Goal: Communication & Community: Participate in discussion

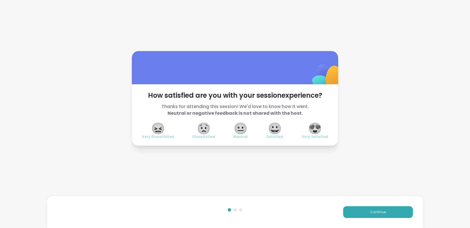
click at [311, 127] on span "😍" at bounding box center [315, 128] width 14 height 10
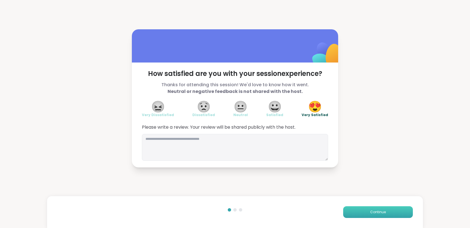
click at [376, 210] on span "Continue" at bounding box center [378, 211] width 16 height 5
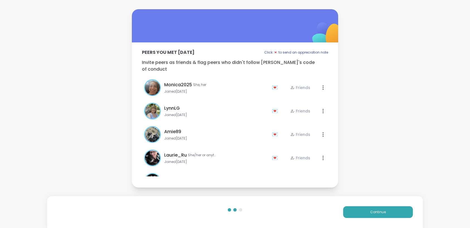
click at [198, 29] on div at bounding box center [235, 25] width 206 height 33
click at [377, 210] on span "Continue" at bounding box center [378, 211] width 16 height 5
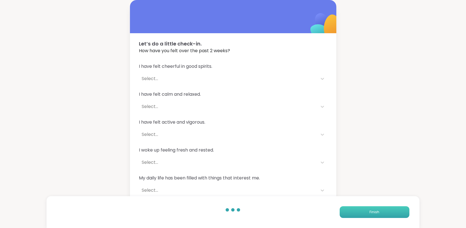
click at [370, 210] on span "Finish" at bounding box center [374, 211] width 10 height 5
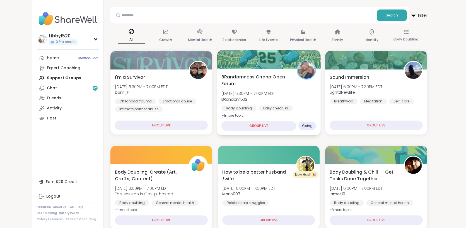
scroll to position [50, 0]
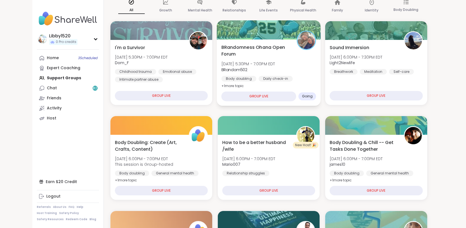
click at [228, 98] on div "GROUP LIVE" at bounding box center [258, 96] width 75 height 10
click at [301, 95] on span "Going" at bounding box center [306, 96] width 11 height 4
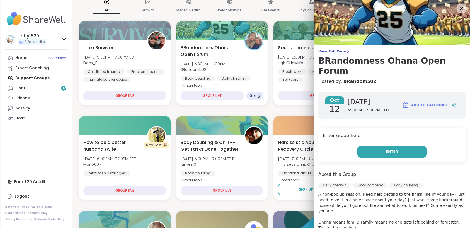
click at [386, 149] on span "Enter" at bounding box center [392, 151] width 12 height 5
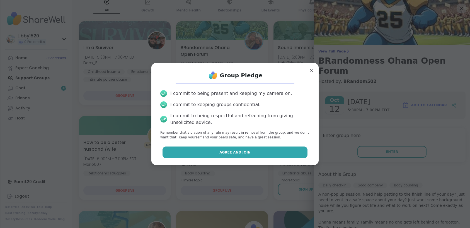
click at [270, 151] on button "Agree and Join" at bounding box center [234, 152] width 145 height 12
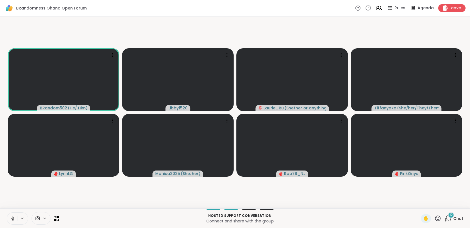
click at [15, 218] on icon at bounding box center [12, 218] width 5 height 5
drag, startPoint x: 10, startPoint y: 215, endPoint x: 26, endPoint y: 225, distance: 18.7
click at [10, 215] on button at bounding box center [12, 218] width 11 height 12
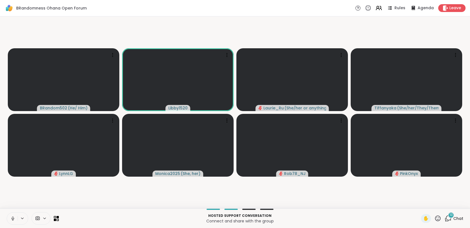
click at [12, 218] on icon at bounding box center [12, 218] width 5 height 5
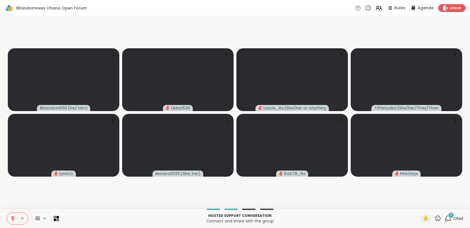
click at [13, 220] on icon at bounding box center [13, 218] width 4 height 4
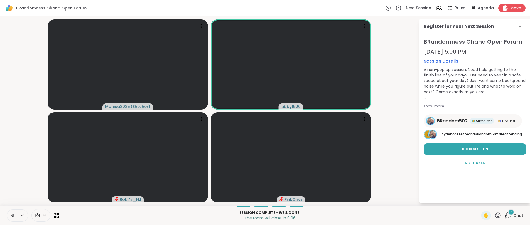
click at [469, 218] on icon at bounding box center [498, 215] width 7 height 7
click at [469, 201] on span "❤️" at bounding box center [482, 201] width 6 height 7
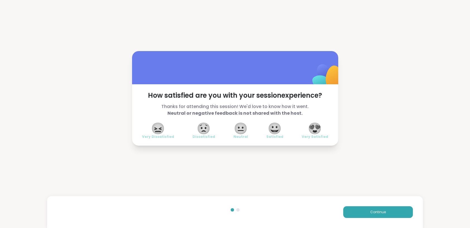
click at [315, 127] on span "😍" at bounding box center [315, 128] width 14 height 10
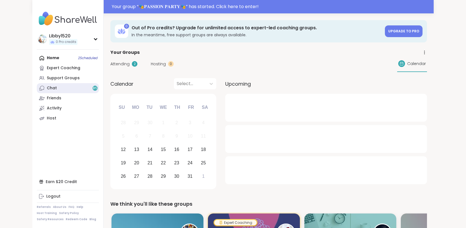
click at [55, 83] on link "Chat 85" at bounding box center [68, 88] width 62 height 10
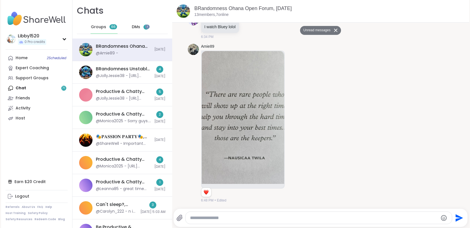
click at [133, 28] on span "DMs" at bounding box center [136, 27] width 8 height 6
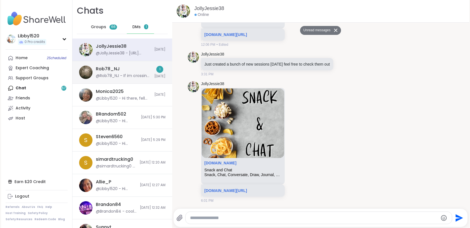
click at [123, 75] on div "@Rob78_NJ - If im crossing the line or making you uncomfortable with the "put t…" at bounding box center [123, 76] width 55 height 6
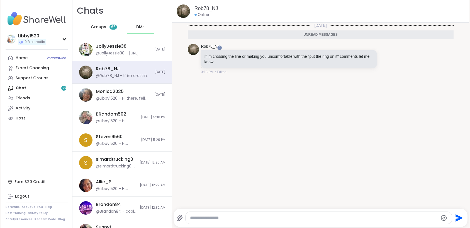
click at [201, 217] on textarea "Type your message" at bounding box center [314, 218] width 248 height 6
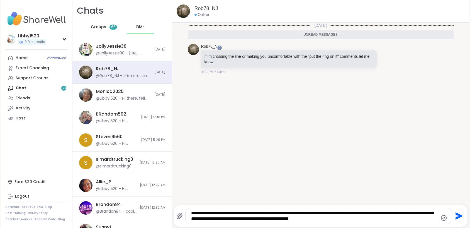
click at [441, 218] on icon "Emoji picker" at bounding box center [444, 218] width 6 height 6
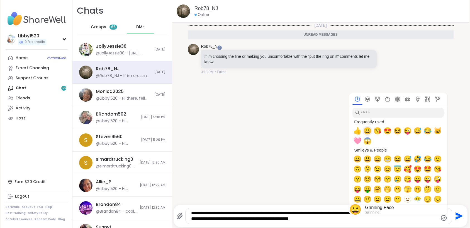
click at [366, 133] on span "😀" at bounding box center [367, 131] width 8 height 8
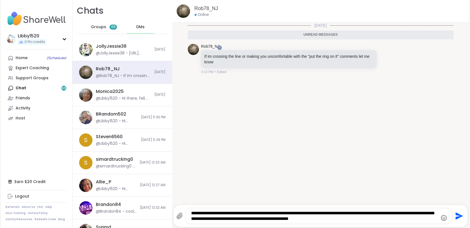
click at [330, 183] on div "[DATE] Unread messages Rob78_NJ If im crossing the line or making you uncomfort…" at bounding box center [320, 112] width 297 height 179
click at [443, 218] on icon "Emoji picker" at bounding box center [444, 217] width 7 height 7
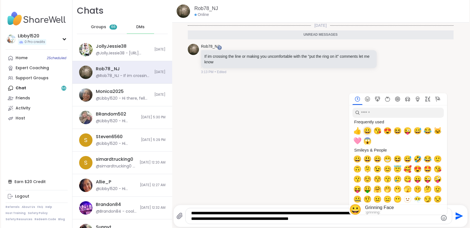
click at [367, 132] on span "😀" at bounding box center [367, 131] width 8 height 8
click at [364, 130] on span "😀" at bounding box center [367, 131] width 8 height 8
click at [365, 160] on span "😃" at bounding box center [367, 159] width 8 height 8
click at [442, 216] on icon "Emoji picker" at bounding box center [444, 217] width 7 height 7
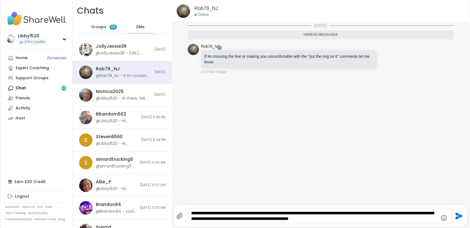
click at [442, 216] on icon "Emoji picker" at bounding box center [444, 217] width 7 height 7
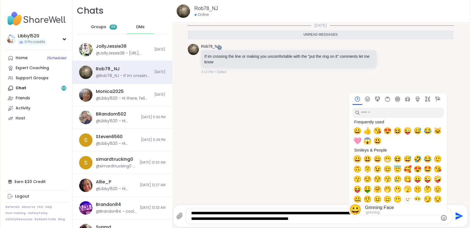
click at [355, 160] on span "😀" at bounding box center [357, 159] width 8 height 8
click at [353, 157] on span "😀" at bounding box center [357, 159] width 8 height 8
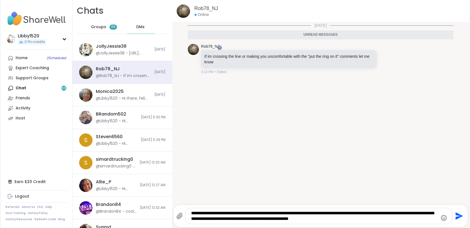
click at [316, 215] on textarea "**********" at bounding box center [314, 215] width 246 height 11
click at [349, 218] on textarea "**********" at bounding box center [314, 215] width 246 height 11
type textarea "**********"
click at [454, 215] on icon "Send" at bounding box center [458, 215] width 9 height 9
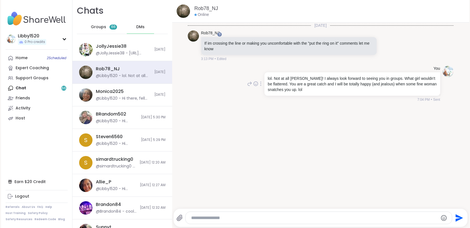
click at [258, 84] on div at bounding box center [260, 83] width 5 height 7
click at [265, 93] on icon at bounding box center [268, 92] width 6 height 6
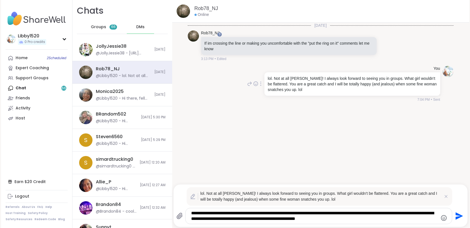
click at [281, 83] on p "lol. Not at all [PERSON_NAME]! I always look forward to seeing you in groups. W…" at bounding box center [352, 84] width 169 height 17
click at [382, 213] on textarea "**********" at bounding box center [314, 215] width 246 height 11
type textarea "**********"
click at [454, 216] on icon "Send" at bounding box center [458, 215] width 9 height 9
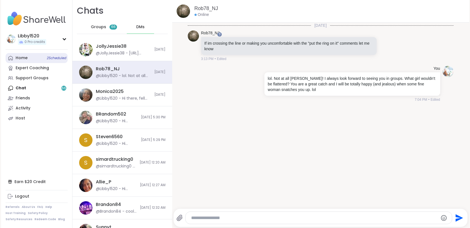
click at [35, 55] on link "Home 2 Scheduled" at bounding box center [37, 58] width 62 height 10
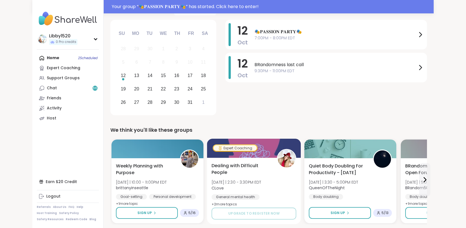
scroll to position [182, 0]
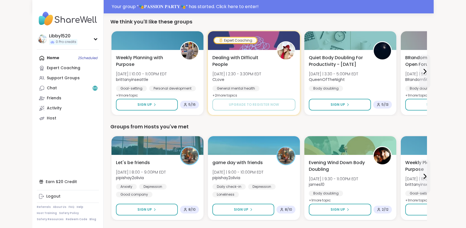
click at [37, 59] on div "Home 2 Scheduled Expert Coaching Support Groups Chat 66 Friends Activity Host" at bounding box center [68, 88] width 62 height 70
click at [37, 88] on link "Chat 66" at bounding box center [68, 88] width 62 height 10
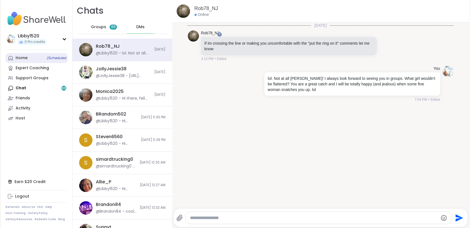
click at [26, 58] on div "Home 2 Scheduled" at bounding box center [22, 58] width 12 height 6
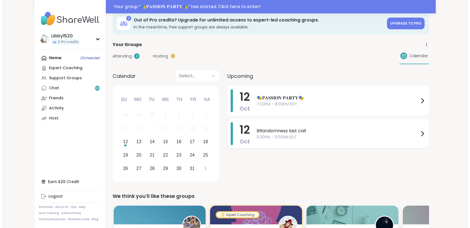
scroll to position [21, 0]
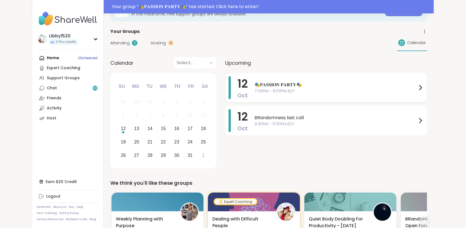
click at [270, 90] on span "7:00PM - 8:00PM EDT" at bounding box center [335, 91] width 162 height 6
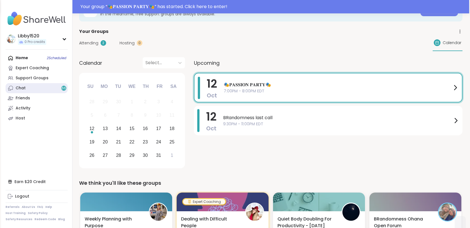
click at [24, 85] on link "Chat 66" at bounding box center [37, 88] width 62 height 10
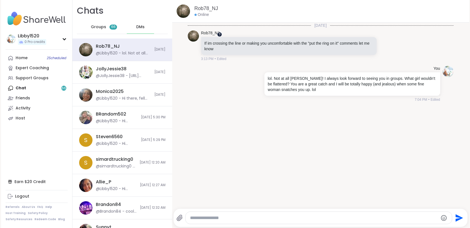
click at [221, 35] on div at bounding box center [219, 34] width 4 height 4
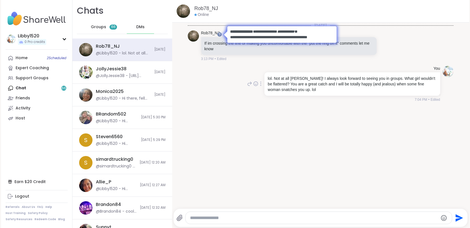
click at [402, 81] on p "lol. Not at all [PERSON_NAME]! I always look forward to seeing you in groups. W…" at bounding box center [352, 84] width 169 height 17
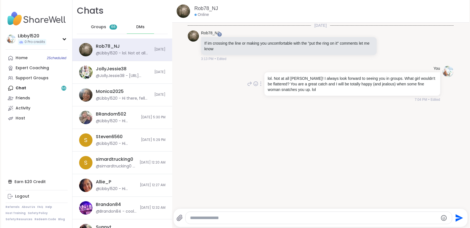
click at [260, 81] on icon at bounding box center [260, 83] width 1 height 4
click at [265, 92] on icon at bounding box center [268, 92] width 6 height 6
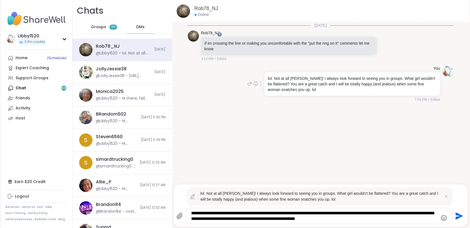
drag, startPoint x: 356, startPoint y: 218, endPoint x: 344, endPoint y: 218, distance: 12.6
click at [344, 218] on textarea "**********" at bounding box center [314, 215] width 246 height 11
type textarea "**********"
click at [456, 218] on icon "Send" at bounding box center [458, 215] width 9 height 9
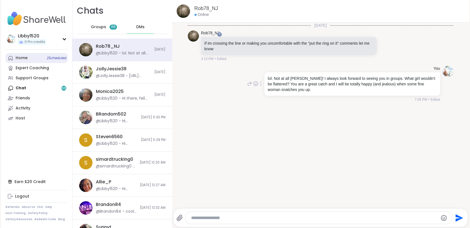
click at [36, 59] on link "Home 2 Scheduled" at bounding box center [37, 58] width 62 height 10
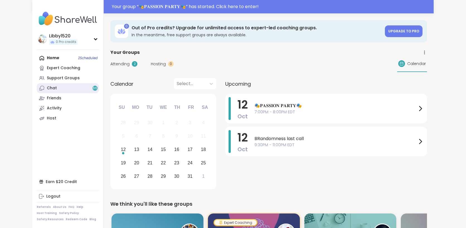
click at [37, 87] on link "Chat 66" at bounding box center [68, 88] width 62 height 10
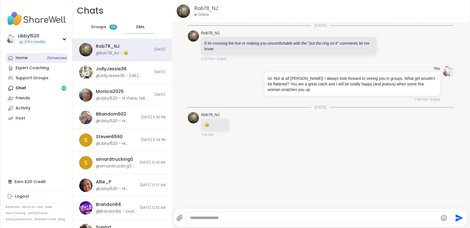
click at [30, 55] on link "Home 2 Scheduled" at bounding box center [37, 58] width 62 height 10
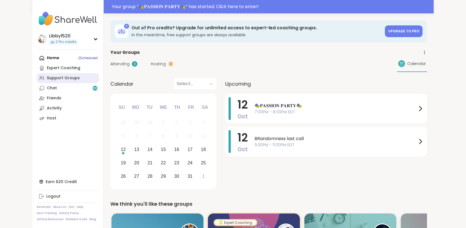
click at [47, 75] on div "Support Groups" at bounding box center [63, 78] width 33 height 6
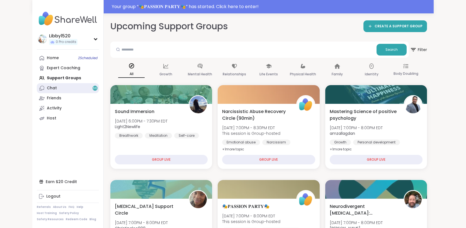
click at [37, 87] on link "Chat 66" at bounding box center [68, 88] width 62 height 10
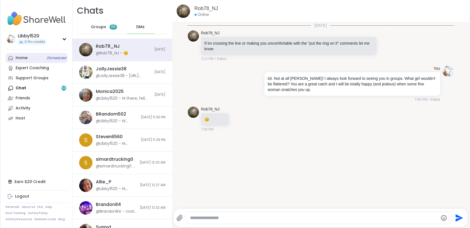
click at [35, 59] on link "Home 2 Scheduled" at bounding box center [37, 58] width 62 height 10
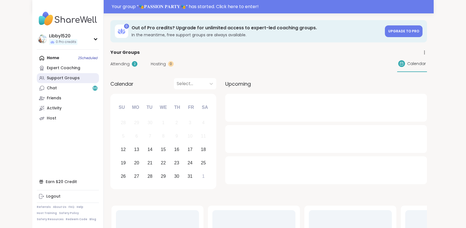
click at [47, 75] on div "Support Groups" at bounding box center [63, 78] width 33 height 6
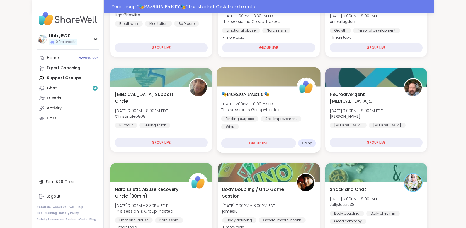
scroll to position [118, 0]
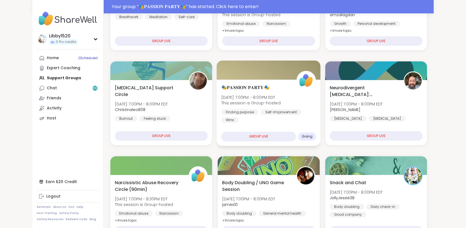
click at [221, 133] on div "GROUP LIVE" at bounding box center [258, 137] width 75 height 10
click at [221, 136] on div "GROUP LIVE" at bounding box center [258, 137] width 75 height 10
click at [221, 109] on div "🎭𝐏𝐀𝐒𝐒𝐈𝐎𝐍 𝐏𝐀𝐑𝐓𝐘🎭 [DATE] 7:00PM - 8:00PM EDT This session is Group-hosted Finding…" at bounding box center [268, 103] width 95 height 39
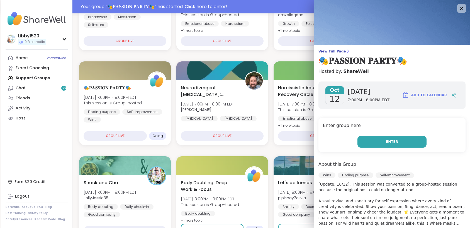
click at [372, 142] on button "Enter" at bounding box center [391, 142] width 69 height 12
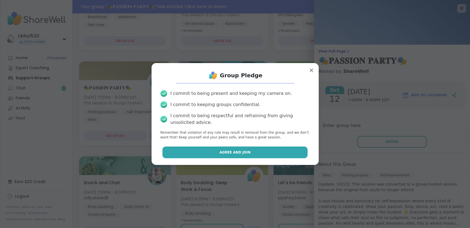
click at [251, 154] on button "Agree and Join" at bounding box center [234, 152] width 145 height 12
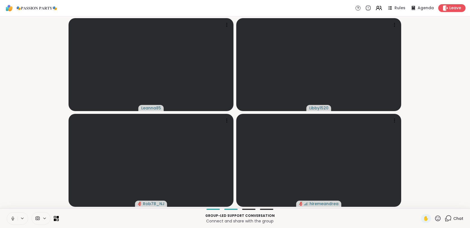
click at [11, 220] on icon at bounding box center [12, 218] width 5 height 5
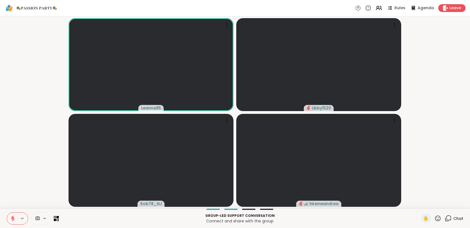
click at [7, 212] on button at bounding box center [12, 218] width 11 height 12
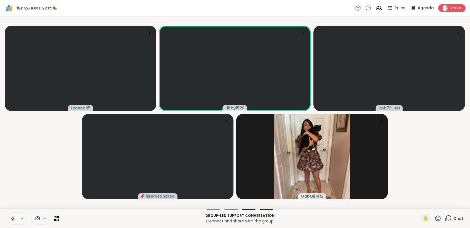
click at [11, 218] on icon at bounding box center [12, 218] width 5 height 5
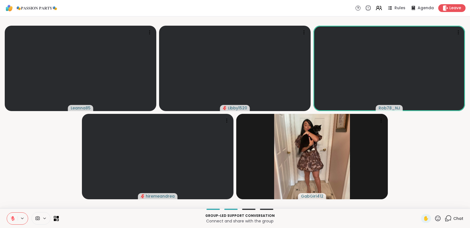
click at [9, 220] on button at bounding box center [12, 218] width 11 height 12
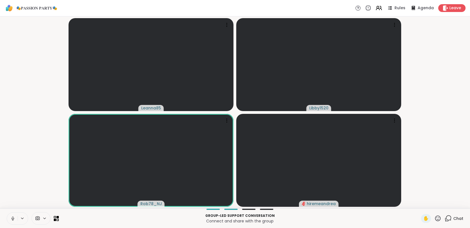
click at [12, 216] on icon at bounding box center [12, 218] width 5 height 5
click at [9, 216] on button at bounding box center [12, 218] width 11 height 12
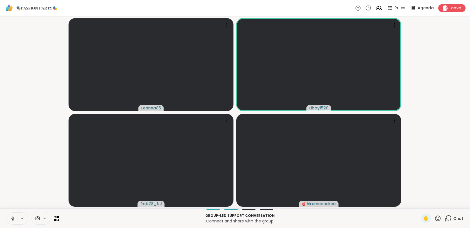
click at [11, 218] on icon at bounding box center [12, 218] width 5 height 5
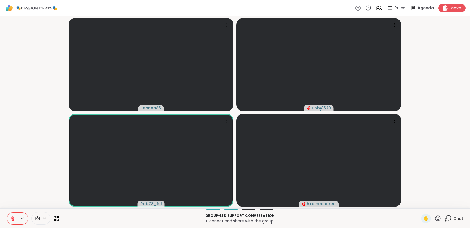
click at [14, 221] on button at bounding box center [12, 218] width 11 height 12
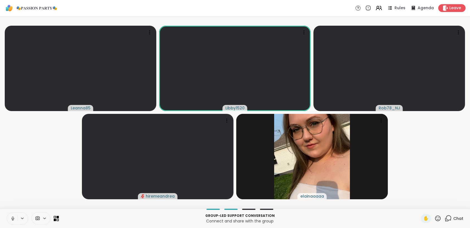
click at [57, 219] on icon at bounding box center [58, 219] width 3 height 3
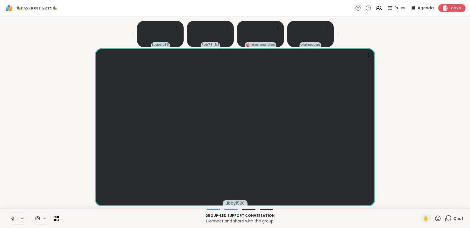
click at [57, 218] on icon at bounding box center [58, 219] width 3 height 3
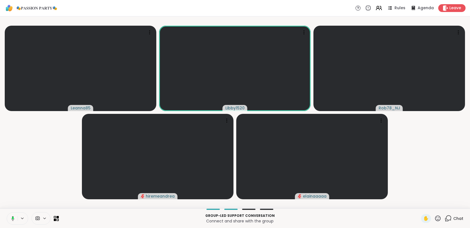
click at [42, 218] on span at bounding box center [37, 217] width 11 height 5
click at [53, 199] on icon at bounding box center [52, 198] width 5 height 5
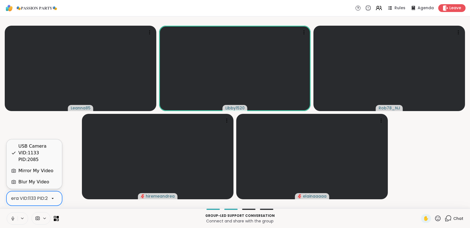
click at [49, 182] on div "Blur My Video" at bounding box center [34, 181] width 46 height 7
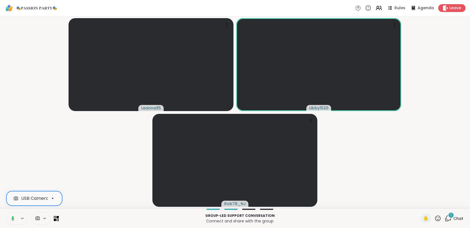
click at [12, 219] on icon at bounding box center [11, 218] width 5 height 5
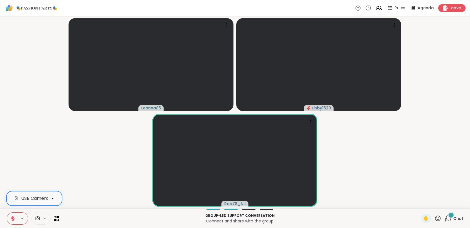
click at [13, 218] on icon at bounding box center [12, 218] width 5 height 5
click at [13, 221] on button at bounding box center [12, 218] width 11 height 12
click at [13, 220] on icon at bounding box center [13, 218] width 4 height 4
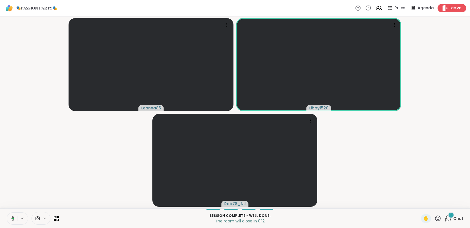
click at [449, 9] on span "Leave" at bounding box center [455, 8] width 12 height 6
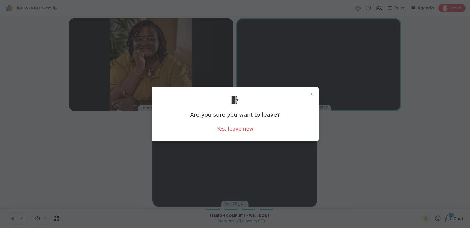
click at [234, 129] on div "Yes, leave now" at bounding box center [234, 128] width 37 height 7
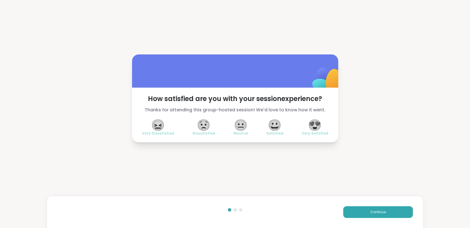
click at [319, 123] on span "😍" at bounding box center [315, 125] width 14 height 10
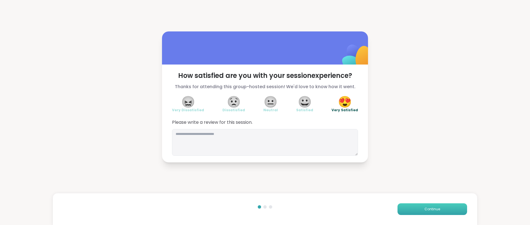
click at [425, 207] on span "Continue" at bounding box center [433, 209] width 16 height 5
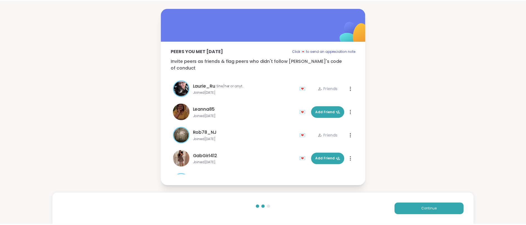
scroll to position [40, 0]
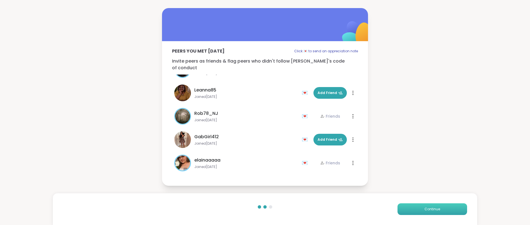
click at [415, 206] on button "Continue" at bounding box center [433, 210] width 70 height 12
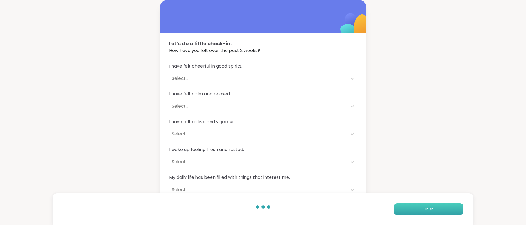
click at [415, 206] on button "Finish" at bounding box center [429, 210] width 70 height 12
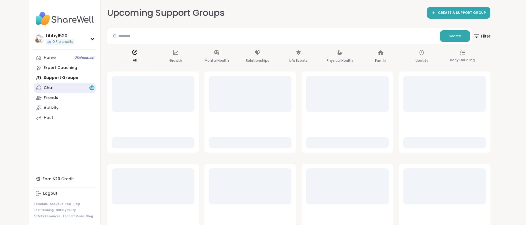
click at [72, 89] on link "Chat 66" at bounding box center [65, 88] width 62 height 10
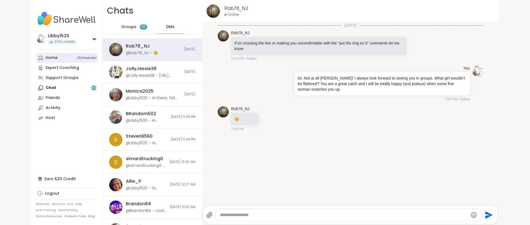
click at [60, 58] on link "Home 2 Scheduled" at bounding box center [67, 58] width 62 height 10
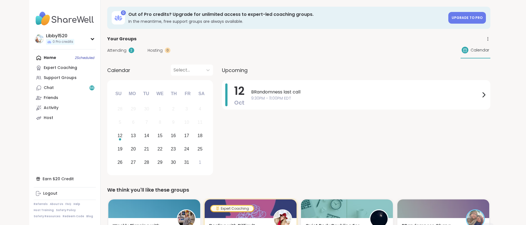
click at [61, 58] on div "Home 2 Scheduled Expert Coaching Support Groups Chat 66 Friends Activity Host" at bounding box center [65, 88] width 62 height 70
click at [68, 77] on div "Support Groups" at bounding box center [60, 78] width 33 height 6
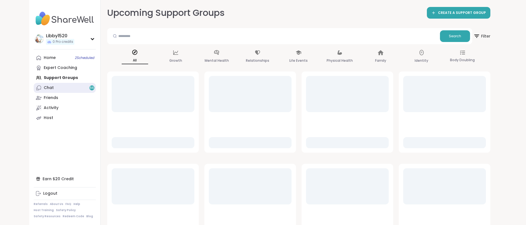
click at [62, 86] on link "Chat 66" at bounding box center [65, 88] width 62 height 10
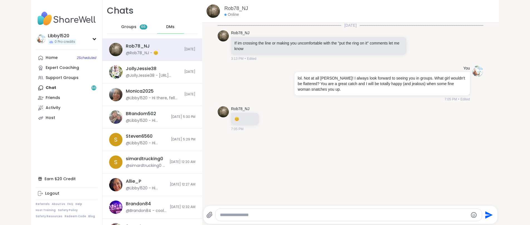
click at [246, 214] on textarea "Type your message" at bounding box center [344, 216] width 248 height 6
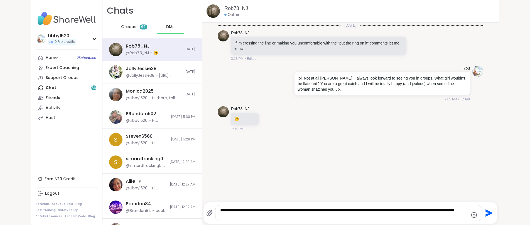
click at [321, 211] on textarea "**********" at bounding box center [344, 213] width 248 height 11
click at [376, 211] on textarea "**********" at bounding box center [344, 213] width 248 height 11
type textarea "**********"
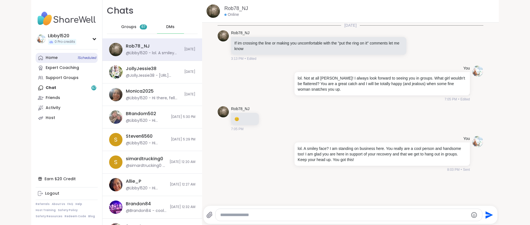
click at [57, 60] on link "Home 1 Scheduled" at bounding box center [67, 58] width 62 height 10
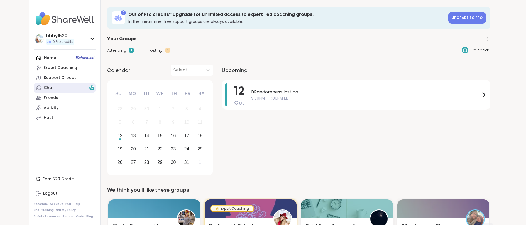
click at [59, 84] on link "Chat 67" at bounding box center [65, 88] width 62 height 10
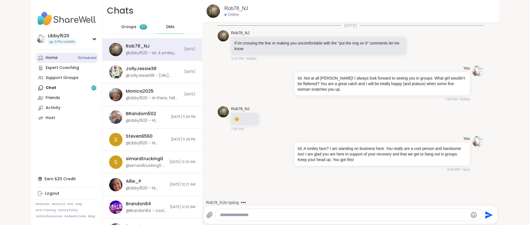
click at [46, 58] on div "Home 1 Scheduled" at bounding box center [52, 58] width 12 height 6
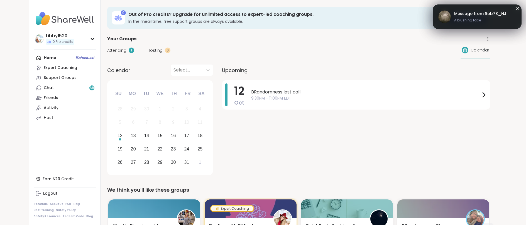
click at [115, 48] on span "Attending" at bounding box center [116, 51] width 19 height 6
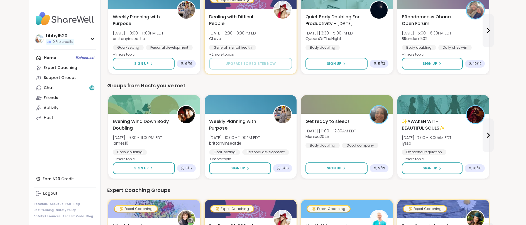
scroll to position [217, 0]
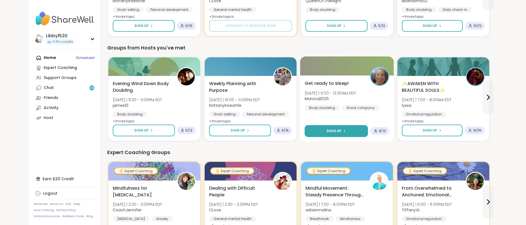
click at [322, 133] on button "Sign Up" at bounding box center [336, 131] width 63 height 12
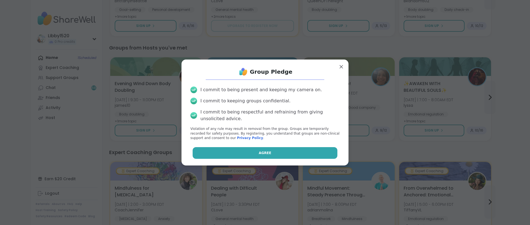
click at [289, 154] on button "Agree" at bounding box center [265, 153] width 145 height 12
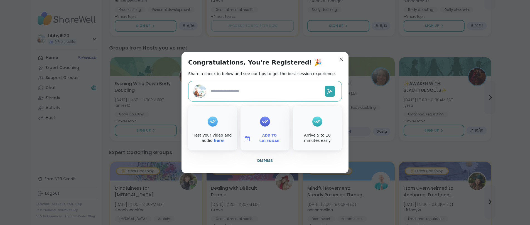
type textarea "*"
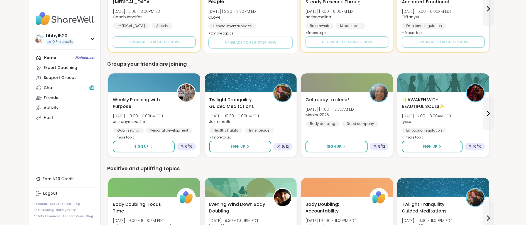
scroll to position [411, 0]
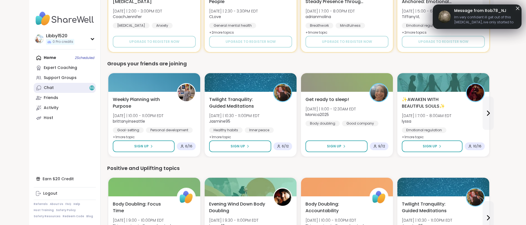
click at [80, 84] on link "Chat 69" at bounding box center [65, 88] width 62 height 10
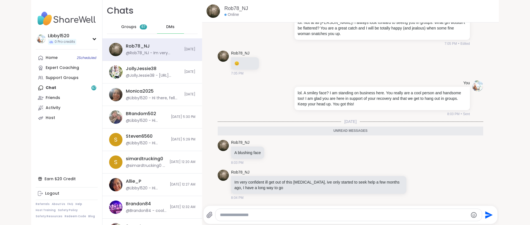
scroll to position [72, 0]
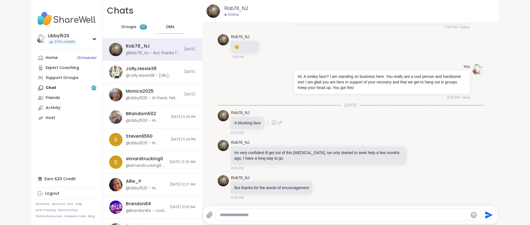
click at [275, 122] on icon at bounding box center [274, 123] width 5 height 6
click at [249, 117] on button "Select Reaction: Joy" at bounding box center [249, 113] width 11 height 11
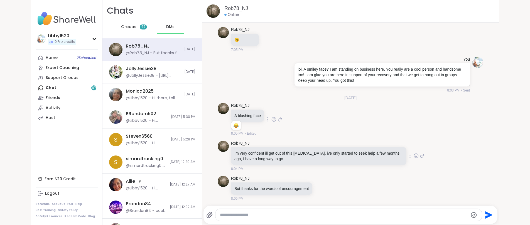
scroll to position [80, 0]
click at [416, 155] on icon at bounding box center [417, 155] width 2 height 1
click at [367, 149] on button "Select Reaction: Heart" at bounding box center [372, 146] width 11 height 11
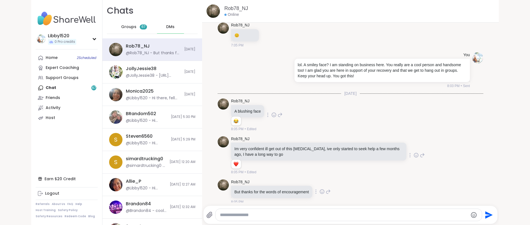
scroll to position [88, 0]
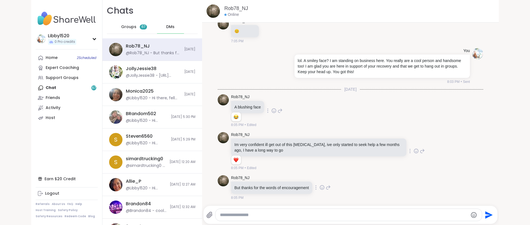
click at [322, 187] on icon at bounding box center [322, 188] width 5 height 6
click at [283, 181] on button "Select Reaction: Heart" at bounding box center [277, 178] width 11 height 11
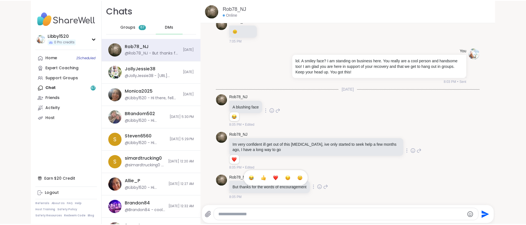
scroll to position [96, 0]
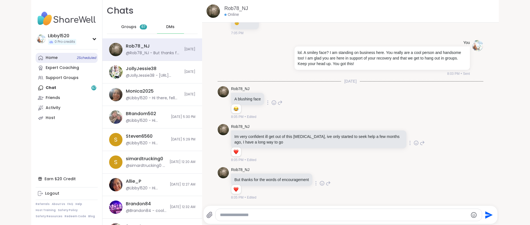
click at [61, 55] on link "Home 2 Scheduled" at bounding box center [67, 58] width 62 height 10
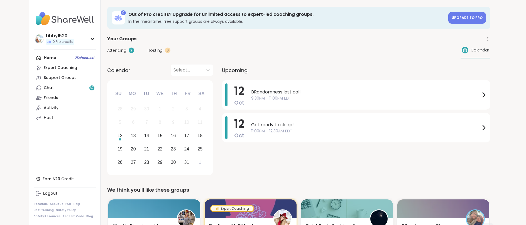
click at [71, 60] on div "Home 2 Scheduled Expert Coaching Support Groups Chat 67 Friends Activity Host" at bounding box center [65, 88] width 62 height 70
click at [60, 60] on div "Home 2 Scheduled Expert Coaching Support Groups Chat 67 Friends Activity Host" at bounding box center [65, 88] width 62 height 70
click at [65, 84] on link "Chat 67" at bounding box center [65, 88] width 62 height 10
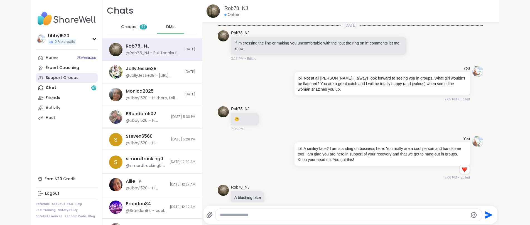
scroll to position [99, 0]
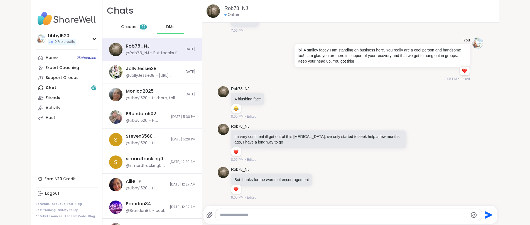
click at [247, 219] on div at bounding box center [349, 215] width 266 height 12
click at [241, 215] on textarea "Type your message" at bounding box center [344, 216] width 248 height 6
type textarea "*"
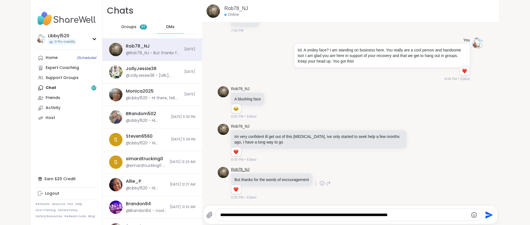
type textarea "**********"
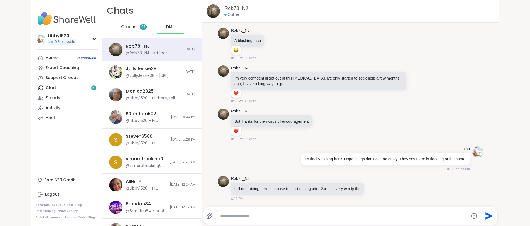
scroll to position [163, 0]
click at [376, 190] on icon at bounding box center [373, 189] width 5 height 6
click at [320, 178] on div "Select Reaction: Thumbs up" at bounding box center [317, 179] width 5 height 5
